Goal: Task Accomplishment & Management: Manage account settings

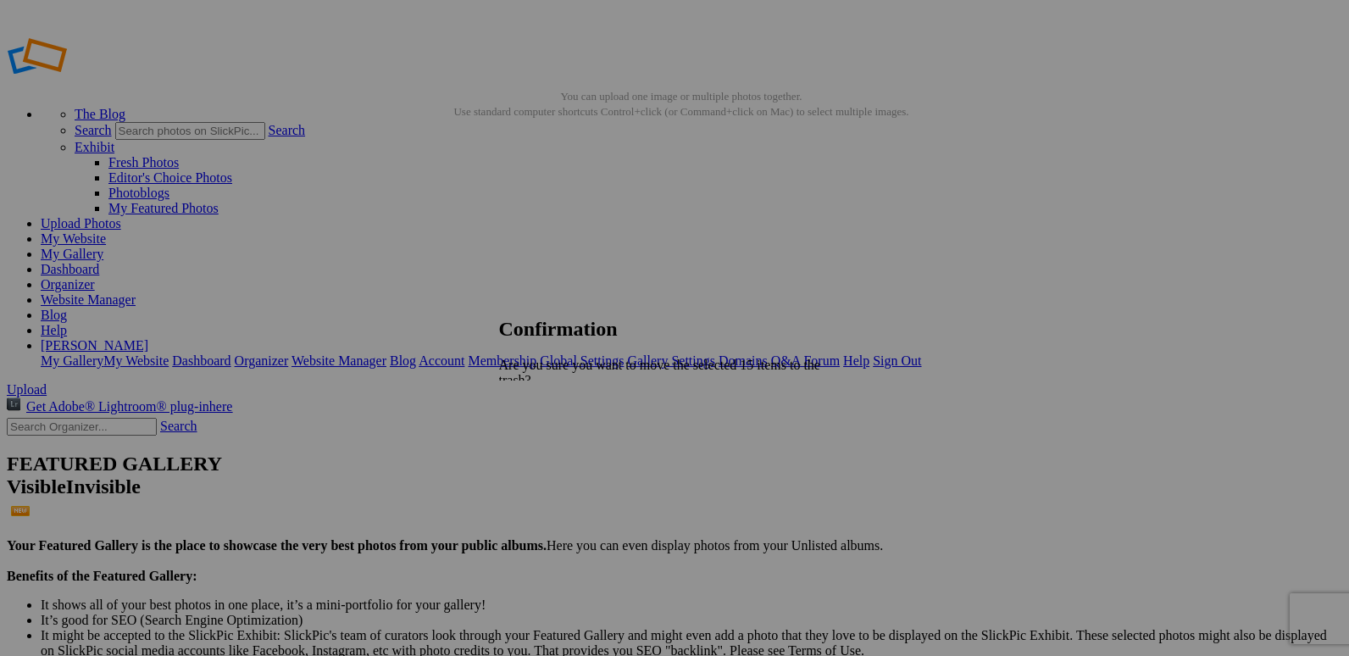
click at [556, 447] on span "Yes" at bounding box center [545, 454] width 19 height 14
click at [95, 277] on link "Organizer" at bounding box center [68, 284] width 54 height 14
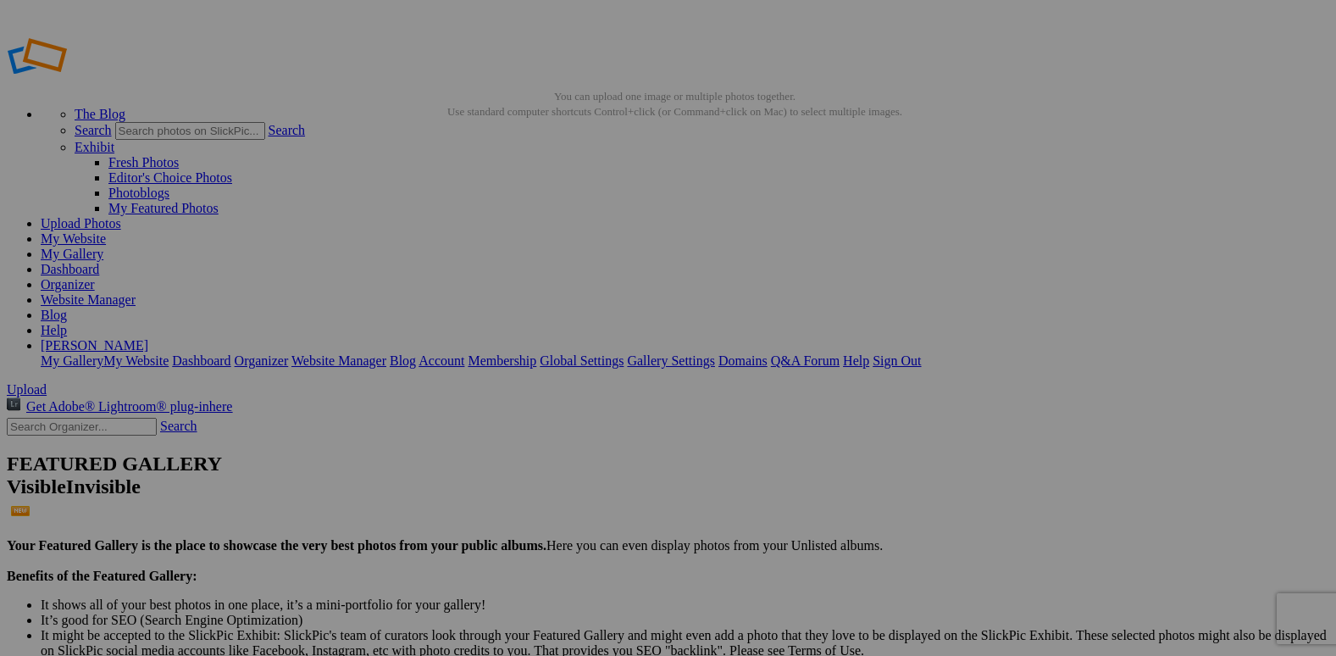
type input "WATERMARK FOR SOCIAL MEDIA"
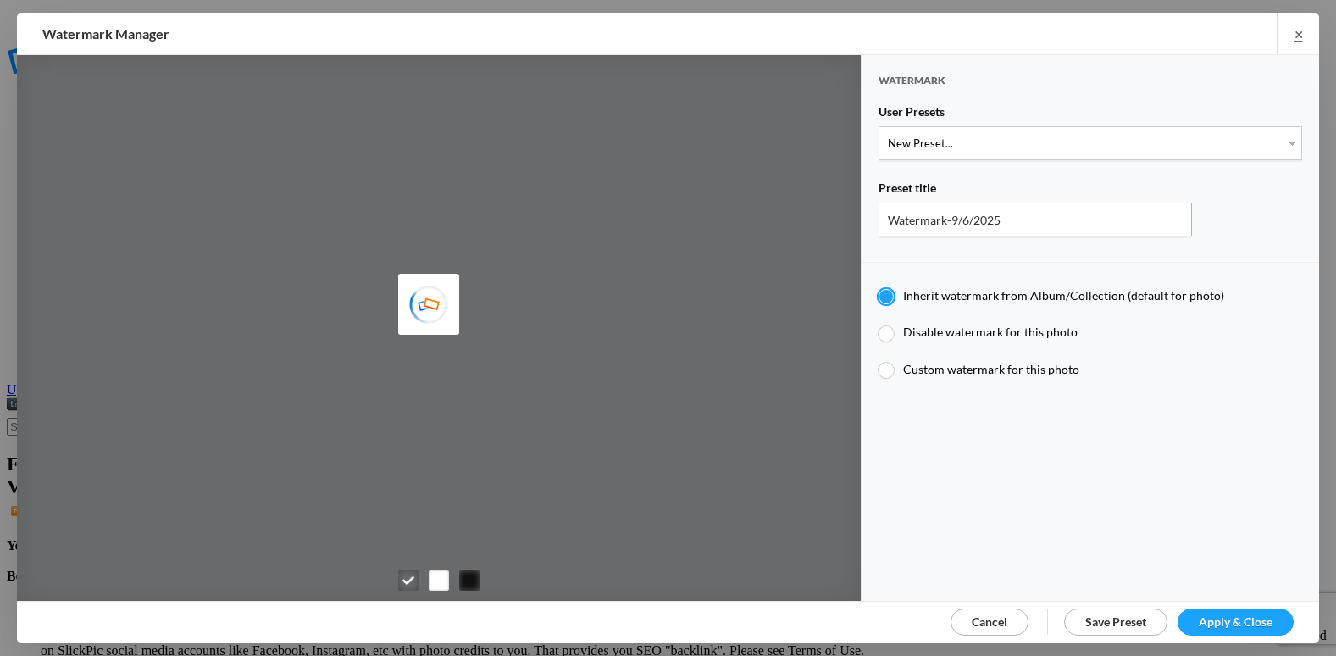
type input "etergensports"
drag, startPoint x: 965, startPoint y: 145, endPoint x: 960, endPoint y: 157, distance: 12.9
click at [965, 145] on select "New Preset..." at bounding box center [1091, 143] width 424 height 34
select select "2: Object"
click at [879, 126] on select "New Preset... @etergen_sports lower @etergen_sports2 PRINT WATERMARK LOWER" at bounding box center [1091, 143] width 424 height 34
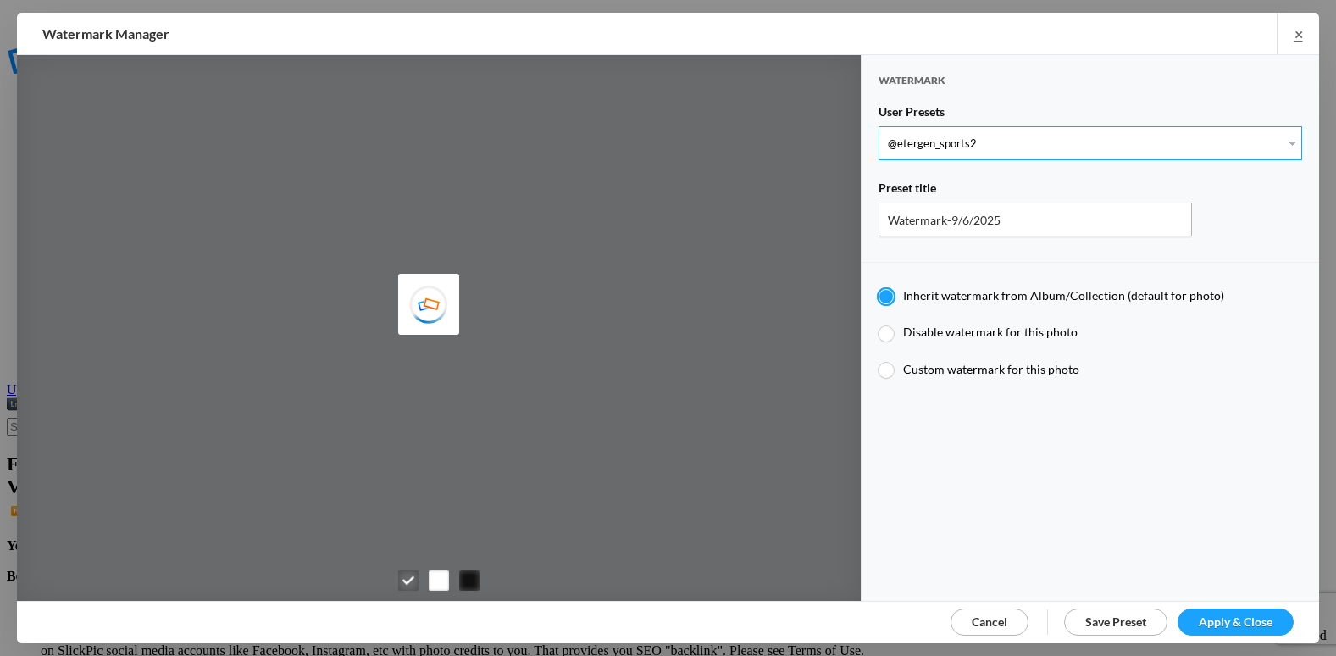
type input "@etergen_sports2"
radio input "false"
radio input "true"
type input "@etergen_sports"
type input "0.5"
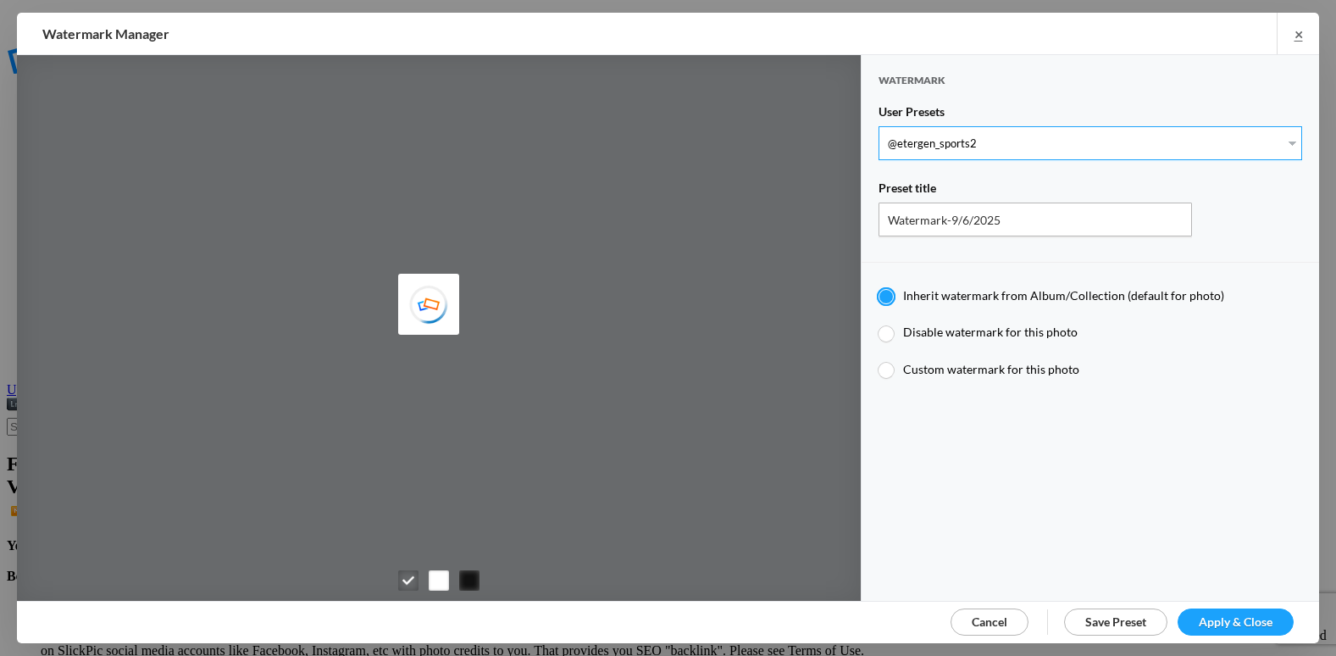
type input "128"
radio input "true"
type input "0"
type input "20"
radio input "false"
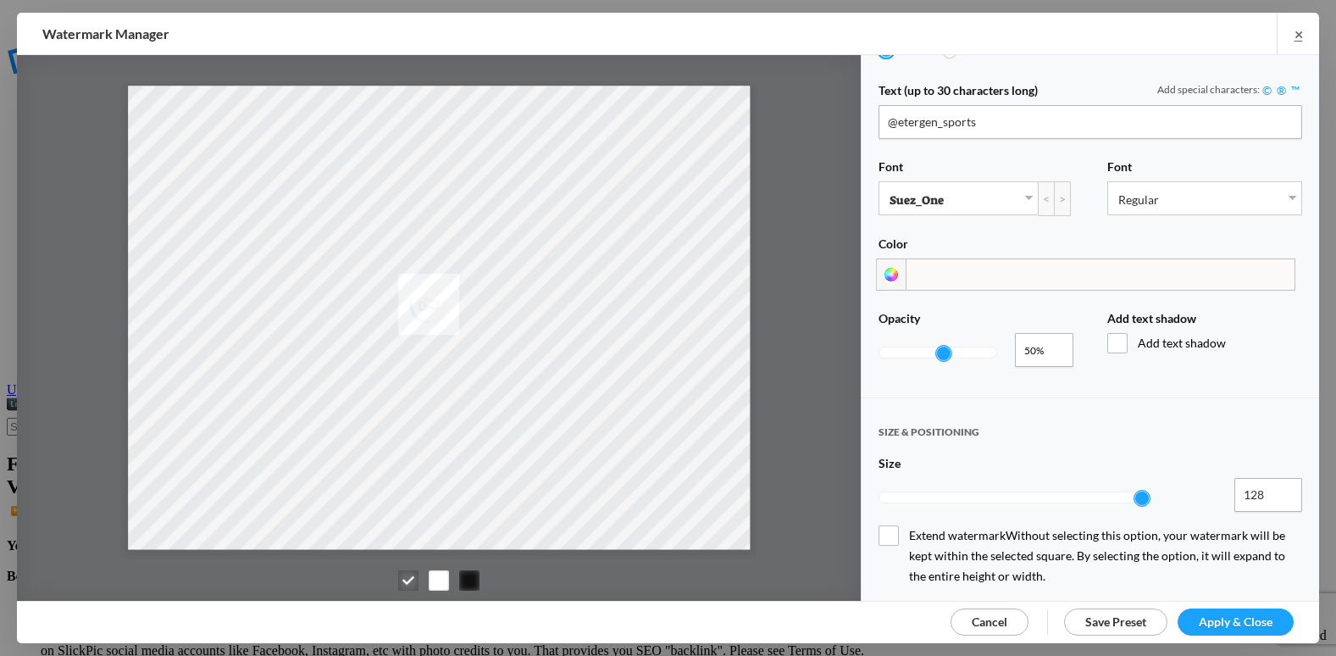
scroll to position [424, 0]
click at [1053, 340] on input "0.28" at bounding box center [1044, 348] width 58 height 34
click at [1051, 337] on input "0.58" at bounding box center [1044, 348] width 58 height 34
click at [1051, 337] on input "0.59" at bounding box center [1044, 348] width 58 height 34
click at [1051, 337] on input "0.6" at bounding box center [1044, 348] width 58 height 34
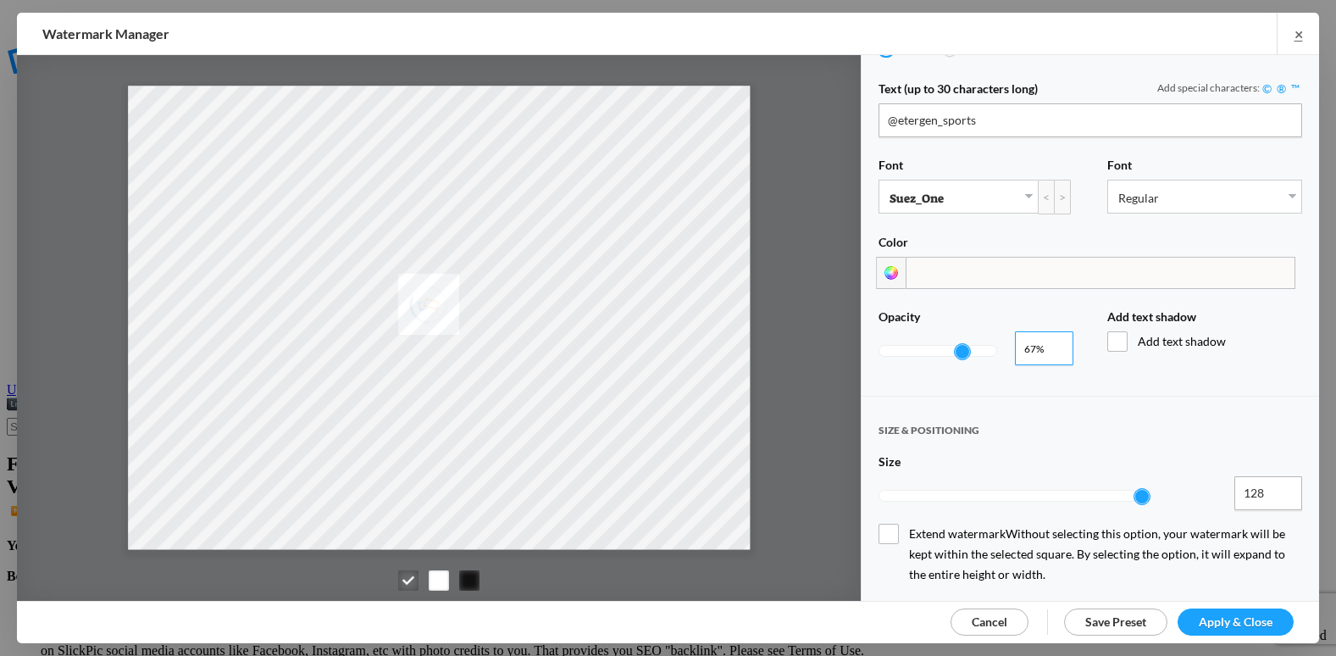
click at [1051, 337] on input "0.67" at bounding box center [1044, 348] width 58 height 34
click at [1051, 337] on input "0.68" at bounding box center [1044, 348] width 58 height 34
click at [1051, 337] on input "0.69" at bounding box center [1044, 348] width 58 height 34
click at [1051, 337] on input "0.7" at bounding box center [1044, 348] width 58 height 34
type input "0.8"
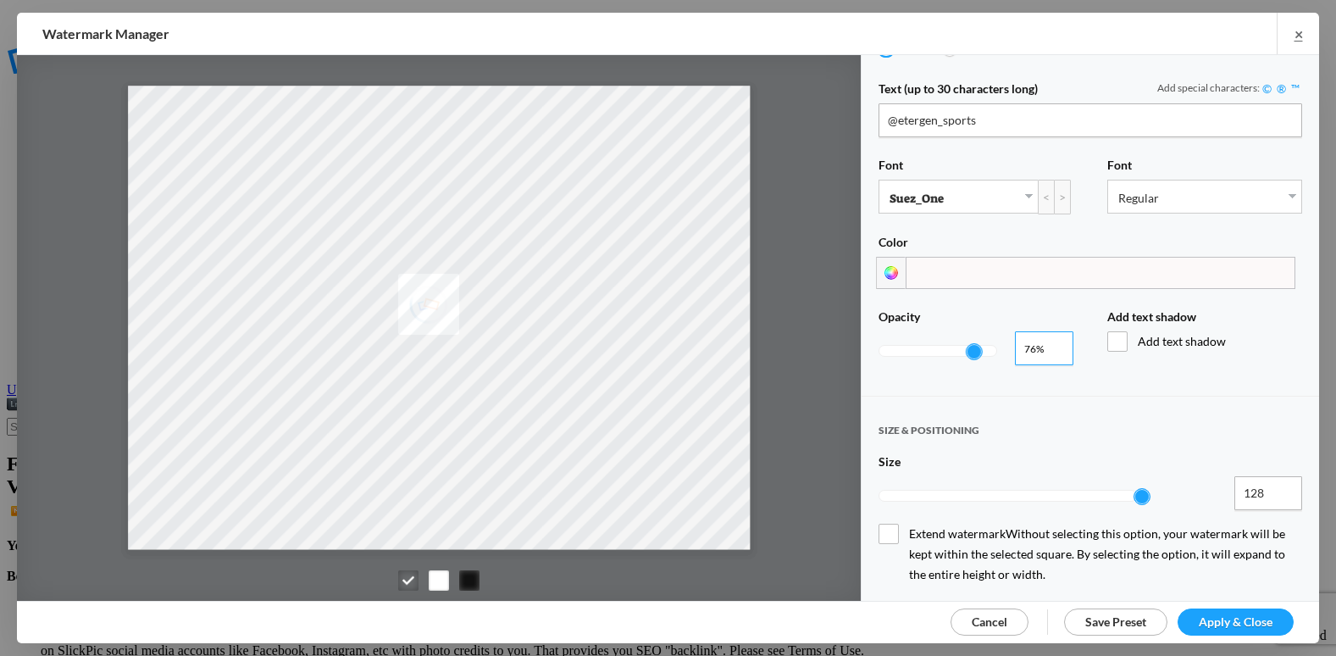
click at [1051, 337] on input "0.8" at bounding box center [1044, 348] width 58 height 34
click at [1216, 622] on span "Apply & Close" at bounding box center [1236, 621] width 74 height 14
